Goal: Transaction & Acquisition: Purchase product/service

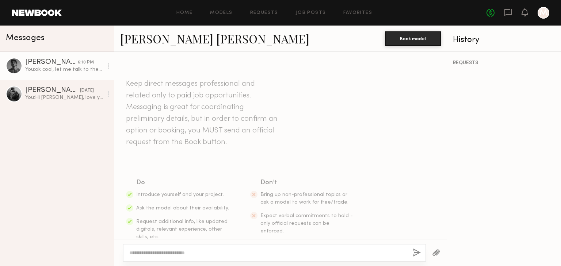
scroll to position [577, 0]
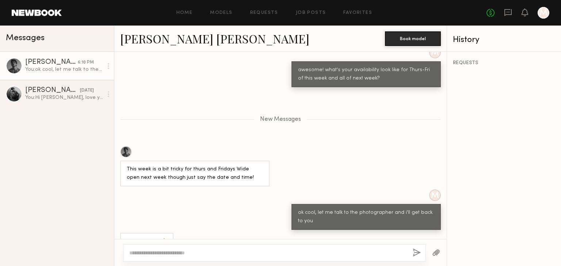
click at [205, 251] on textarea at bounding box center [268, 253] width 278 height 7
paste textarea "**********"
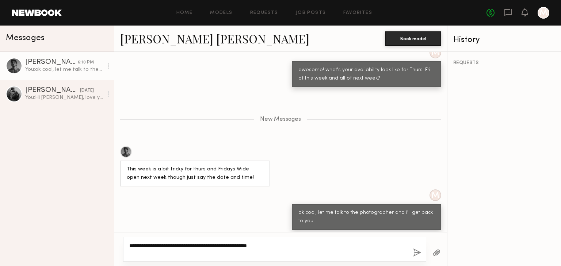
type textarea "**********"
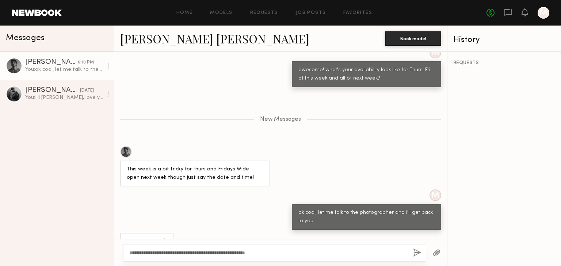
click at [418, 253] on button "button" at bounding box center [417, 253] width 8 height 9
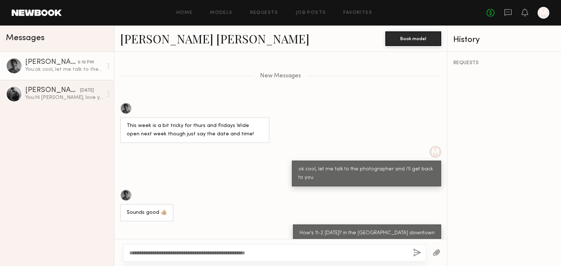
click at [178, 38] on link "Juan Paulo M." at bounding box center [214, 39] width 189 height 16
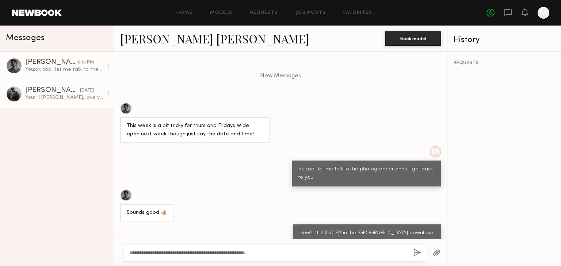
click at [60, 96] on div "You: Hi Steven, love your portfolio and wanted to see if you'd have any interes…" at bounding box center [64, 97] width 78 height 7
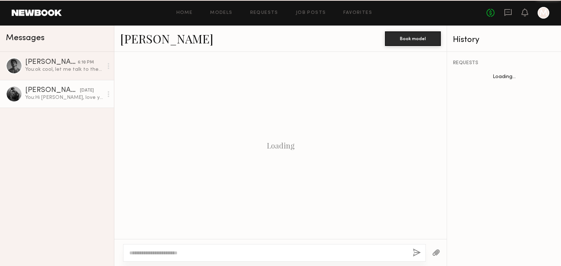
scroll to position [143, 0]
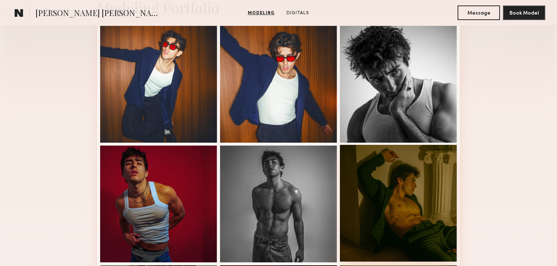
scroll to position [263, 0]
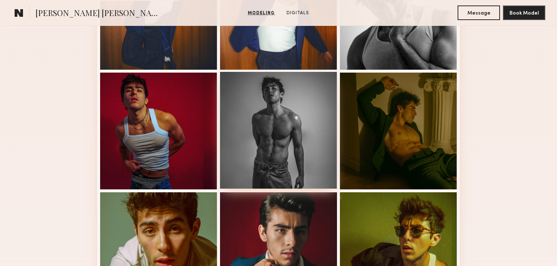
click at [311, 146] on div at bounding box center [278, 130] width 117 height 117
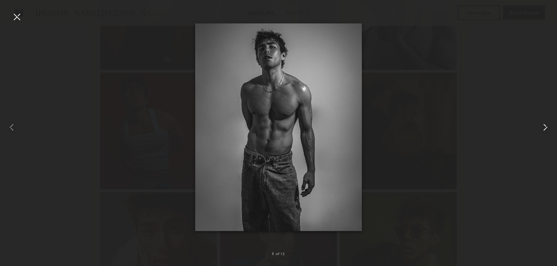
click at [542, 127] on common-icon at bounding box center [545, 128] width 12 height 12
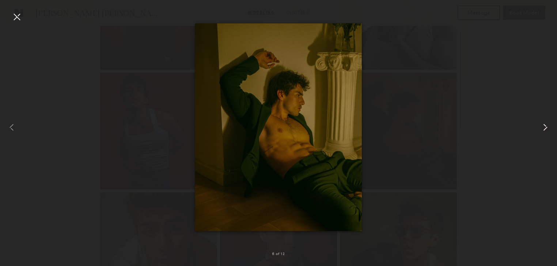
click at [542, 127] on common-icon at bounding box center [545, 128] width 12 height 12
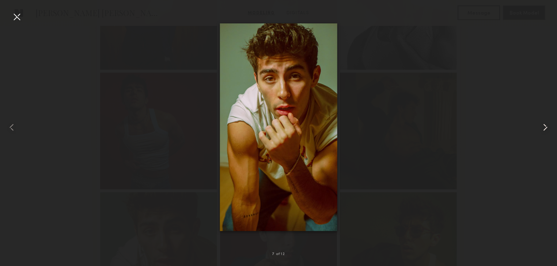
click at [542, 127] on common-icon at bounding box center [545, 128] width 12 height 12
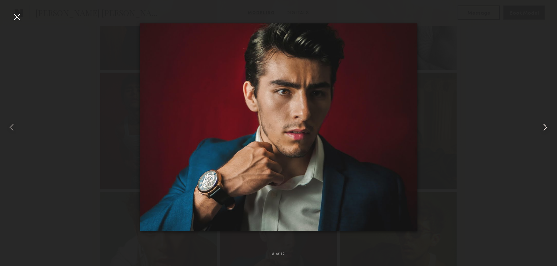
click at [542, 127] on common-icon at bounding box center [545, 128] width 12 height 12
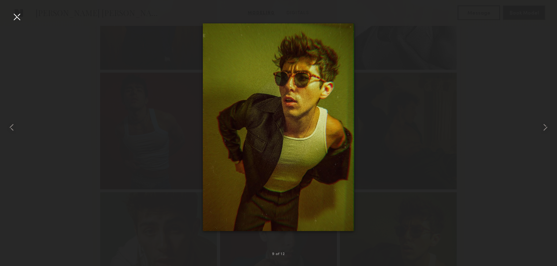
click at [18, 14] on div at bounding box center [17, 17] width 12 height 12
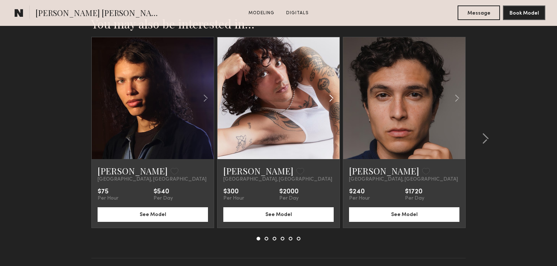
scroll to position [1077, 0]
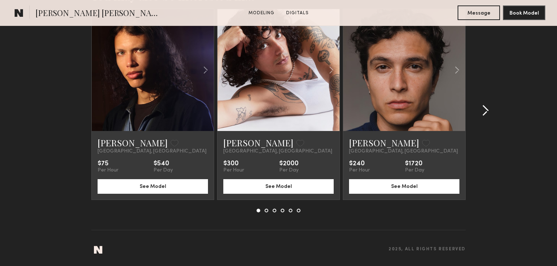
click at [485, 112] on common-icon at bounding box center [485, 111] width 7 height 12
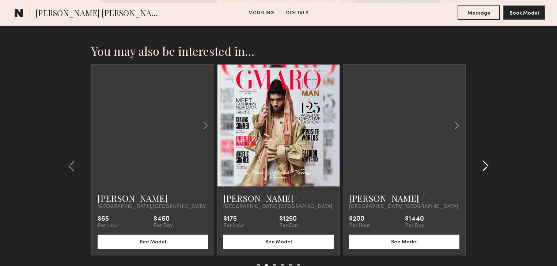
scroll to position [1019, 0]
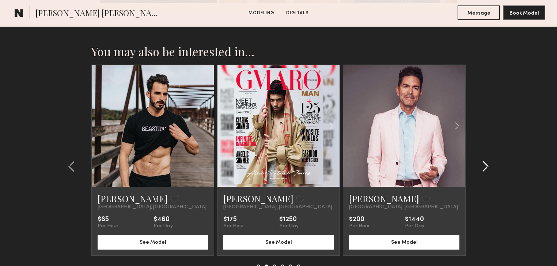
click at [485, 169] on common-icon at bounding box center [485, 167] width 7 height 12
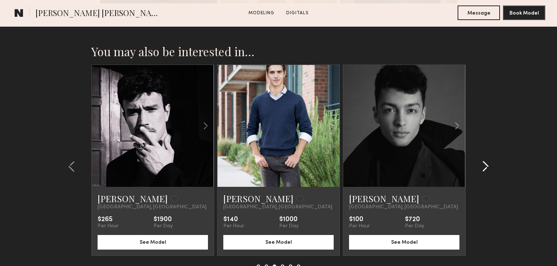
click at [483, 170] on common-icon at bounding box center [485, 167] width 7 height 12
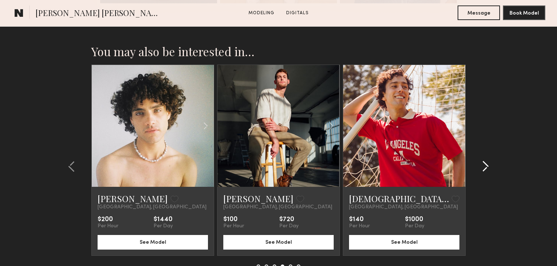
click at [486, 170] on common-icon at bounding box center [485, 167] width 7 height 12
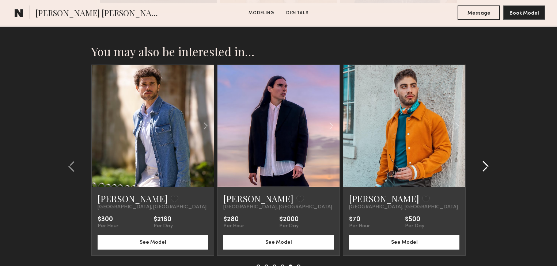
click at [486, 170] on common-icon at bounding box center [485, 167] width 7 height 12
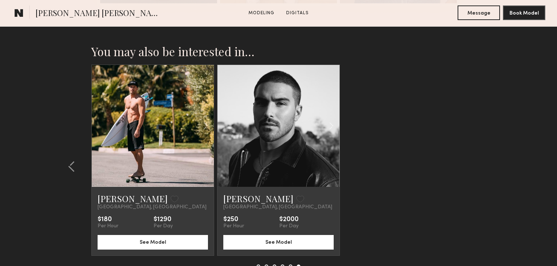
click at [126, 114] on div at bounding box center [153, 126] width 122 height 122
click at [143, 108] on link at bounding box center [153, 126] width 42 height 122
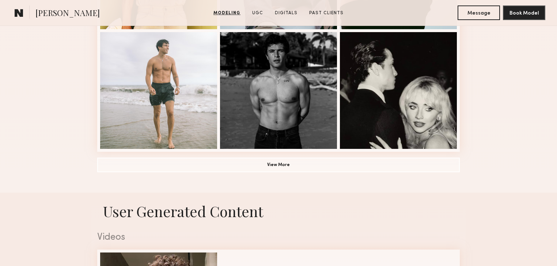
scroll to position [468, 0]
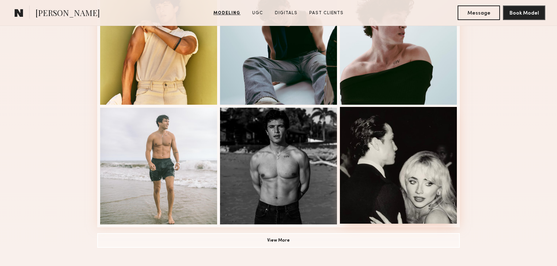
click at [398, 162] on div at bounding box center [398, 165] width 117 height 117
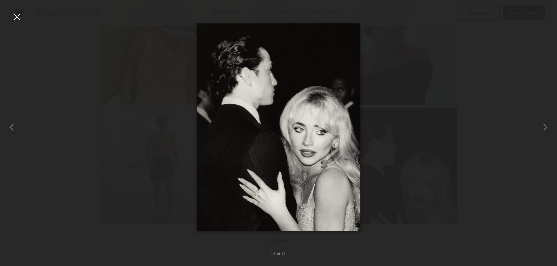
click at [13, 15] on div at bounding box center [17, 17] width 12 height 12
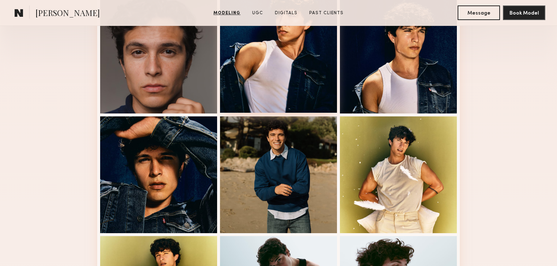
scroll to position [146, 0]
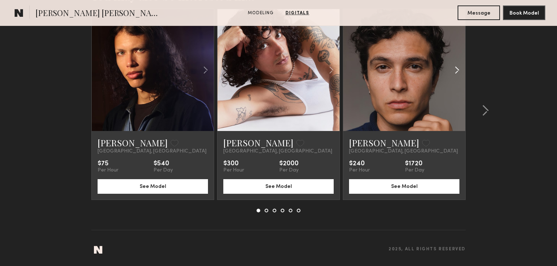
scroll to position [1077, 0]
click at [487, 111] on common-icon at bounding box center [485, 111] width 7 height 12
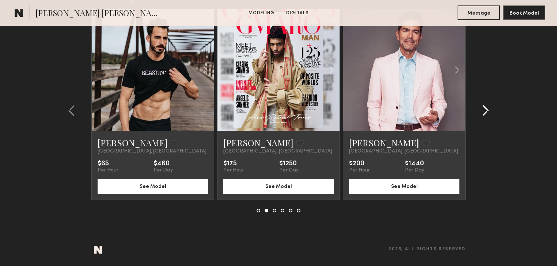
click at [487, 111] on common-icon at bounding box center [485, 111] width 7 height 12
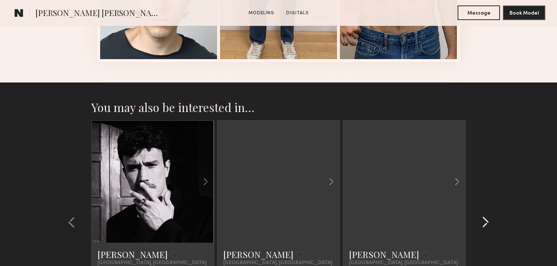
scroll to position [960, 0]
